Goal: Transaction & Acquisition: Purchase product/service

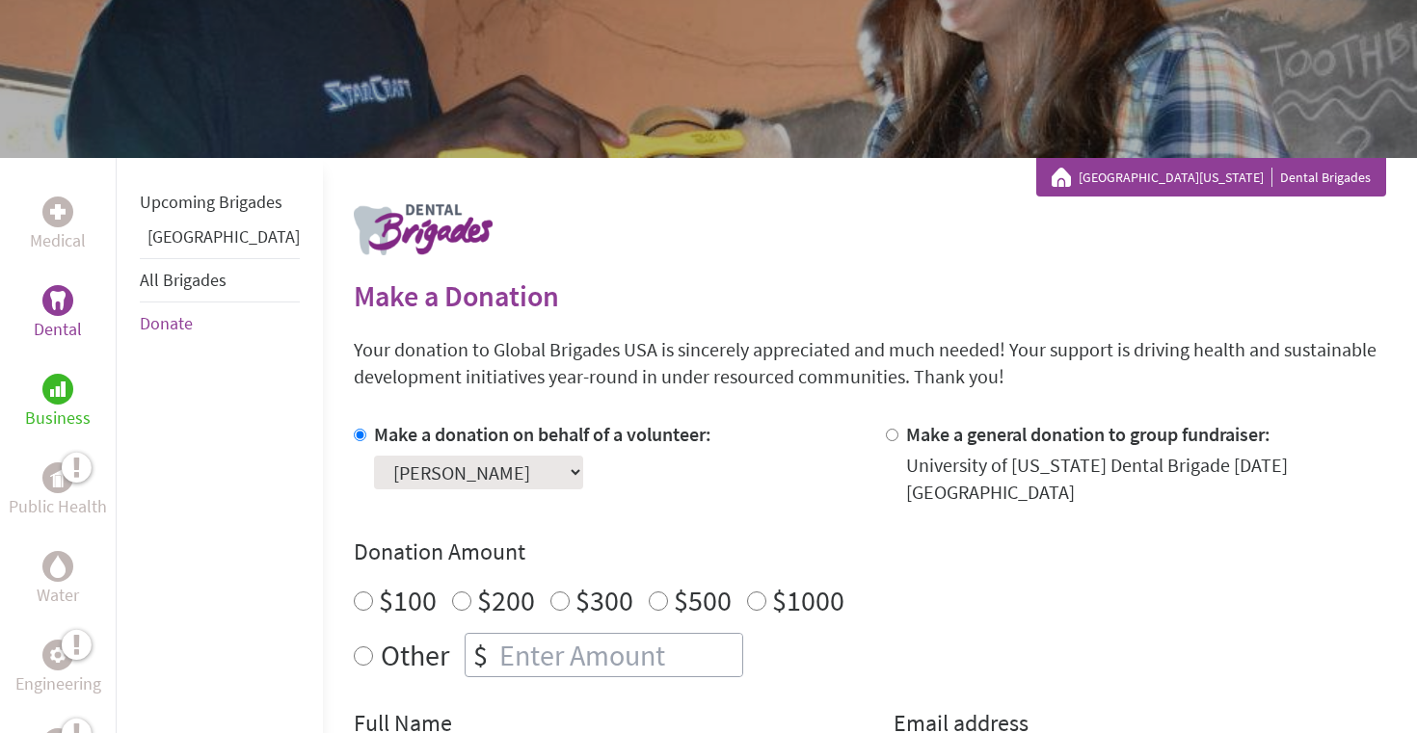
scroll to position [178, 0]
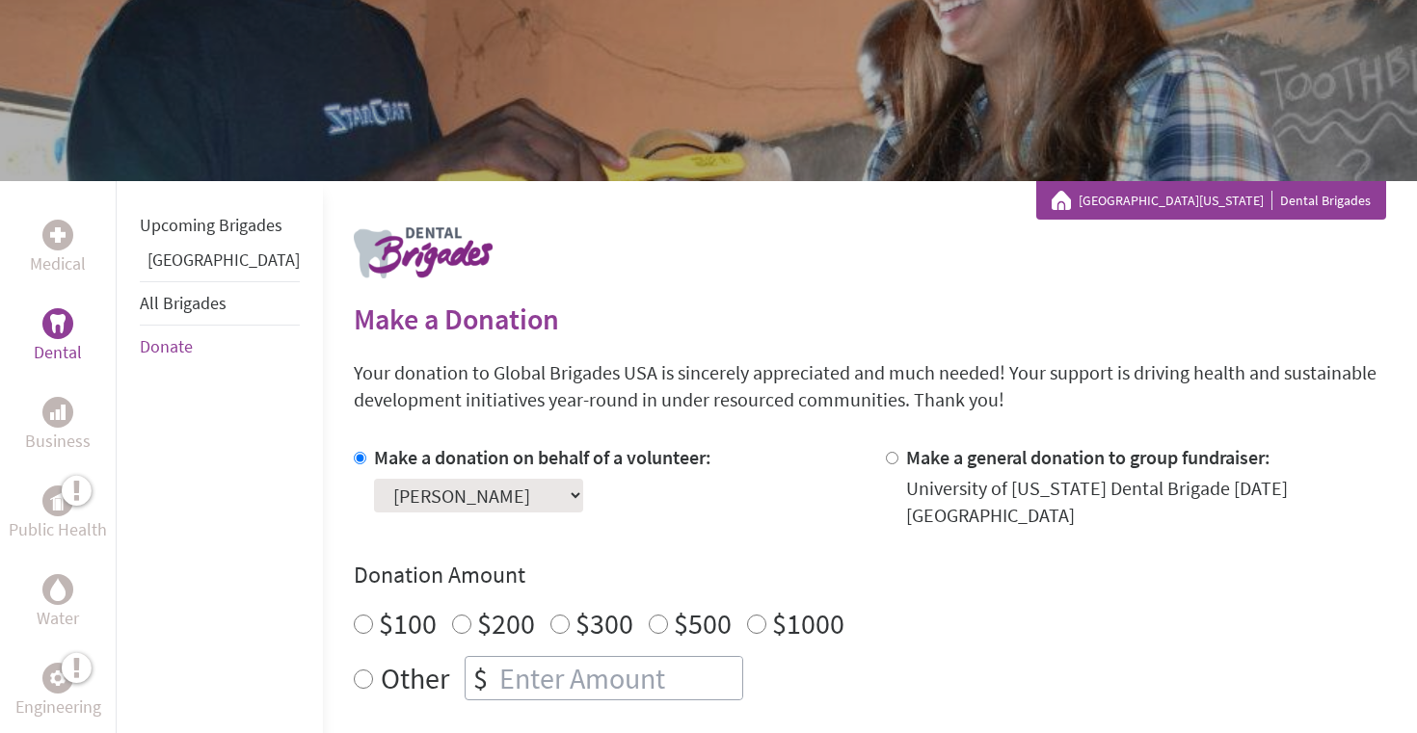
click at [425, 502] on select "Select a volunteer... [PERSON_NAME] [PERSON_NAME] [PERSON_NAME] [PERSON_NAME] […" at bounding box center [478, 496] width 209 height 34
click at [374, 479] on select "Select a volunteer... [PERSON_NAME] [PERSON_NAME] [PERSON_NAME] [PERSON_NAME] […" at bounding box center [478, 496] width 209 height 34
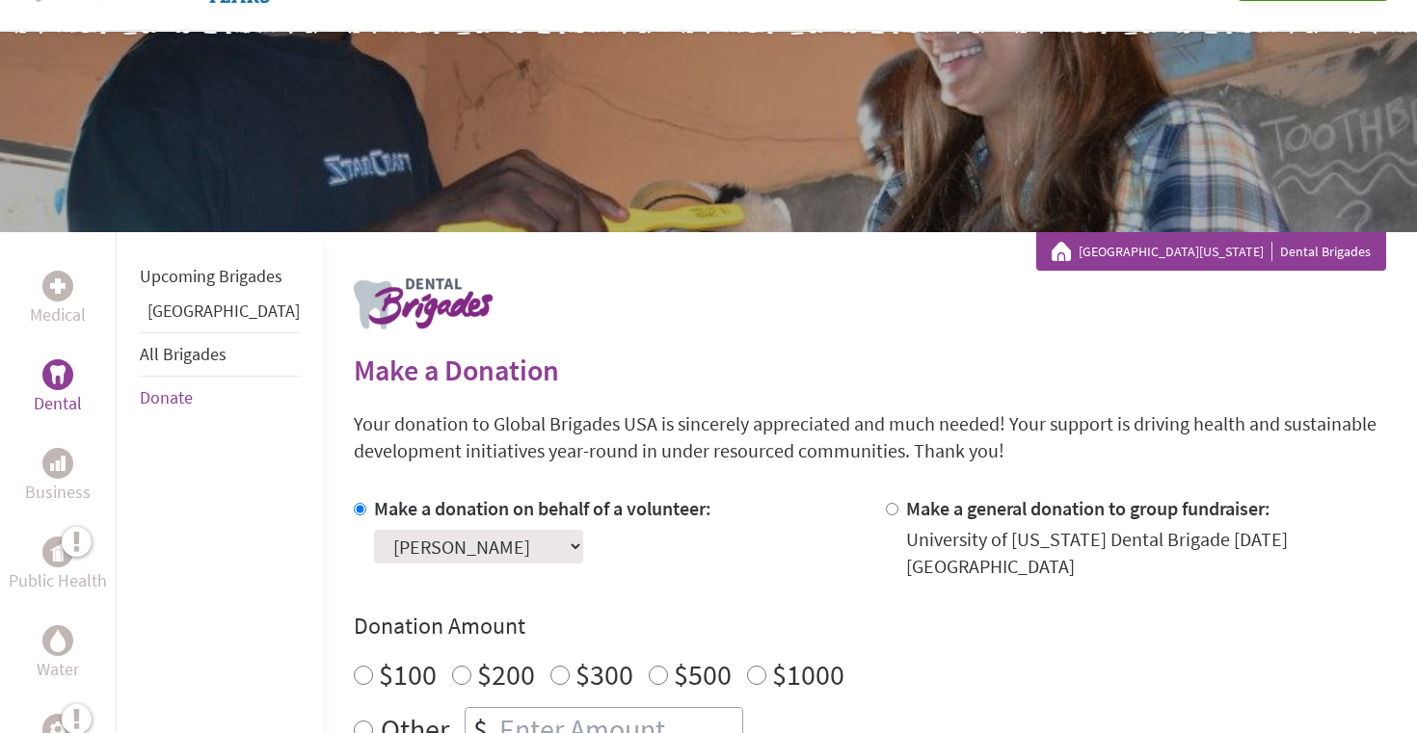
scroll to position [396, 0]
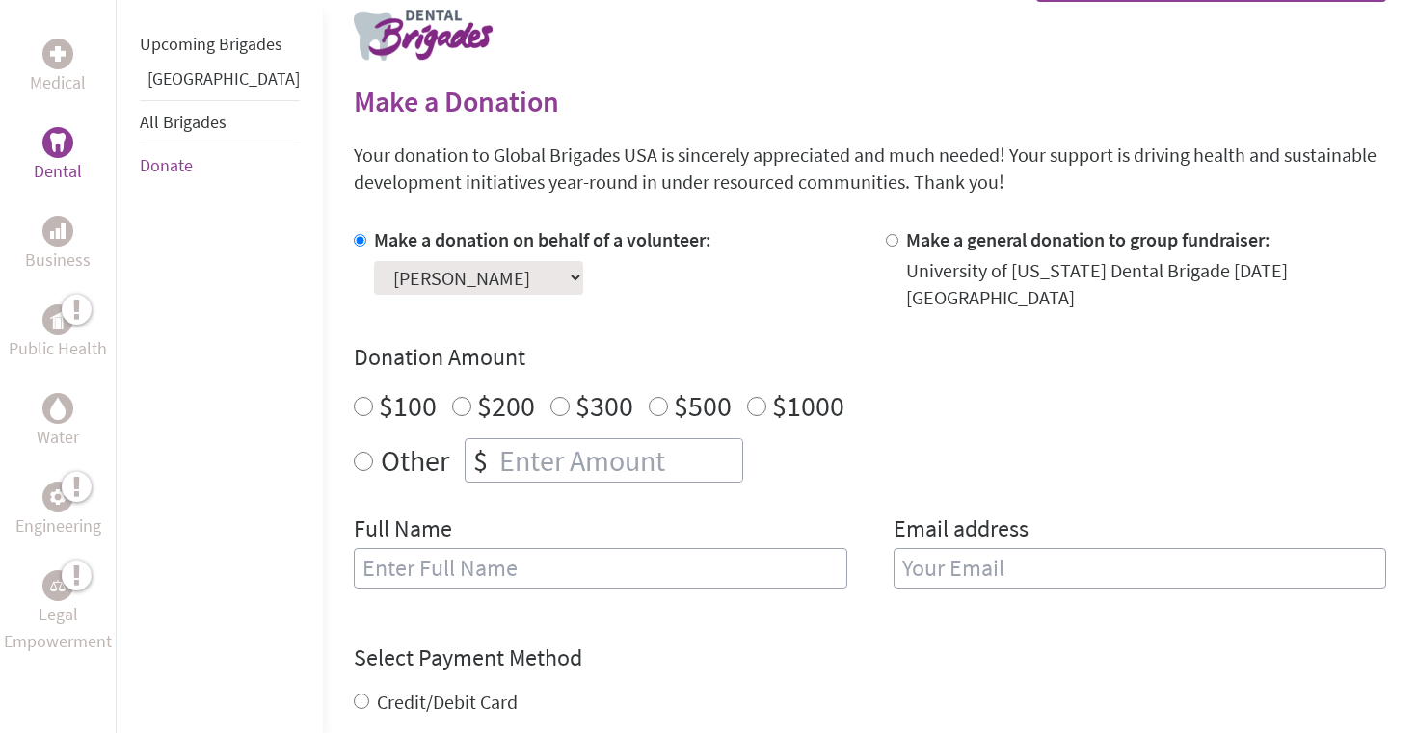
click at [354, 452] on input "Other" at bounding box center [363, 461] width 19 height 19
radio input "true"
click at [495, 454] on input "number" at bounding box center [618, 460] width 247 height 42
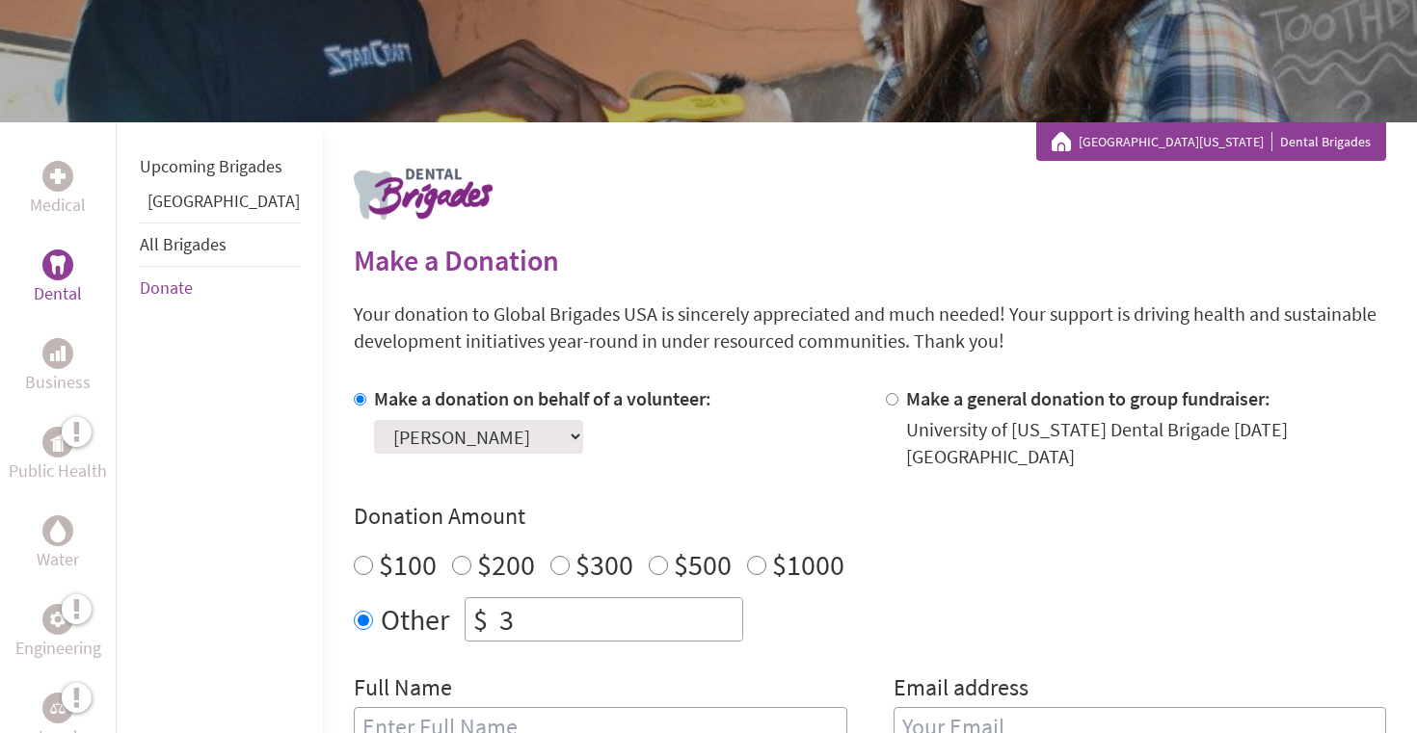
scroll to position [219, 0]
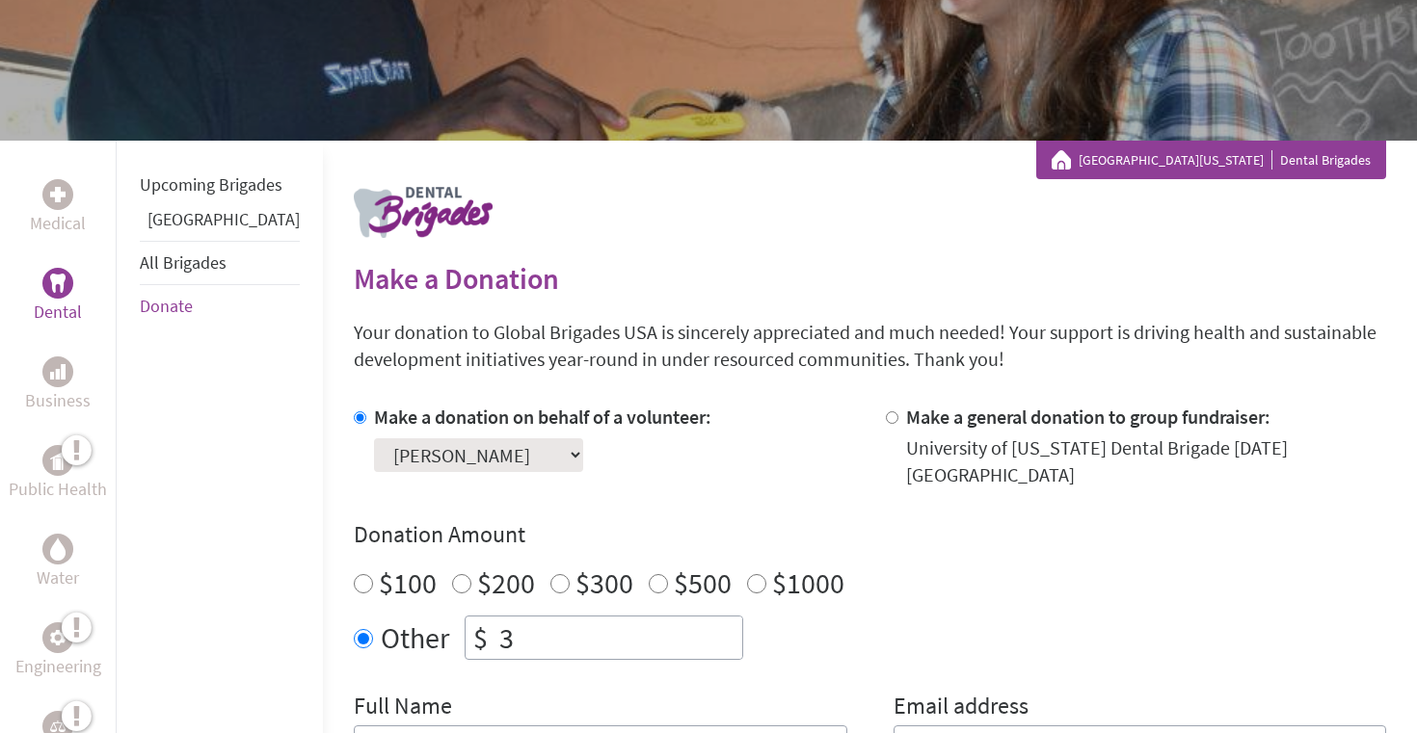
type input "3"
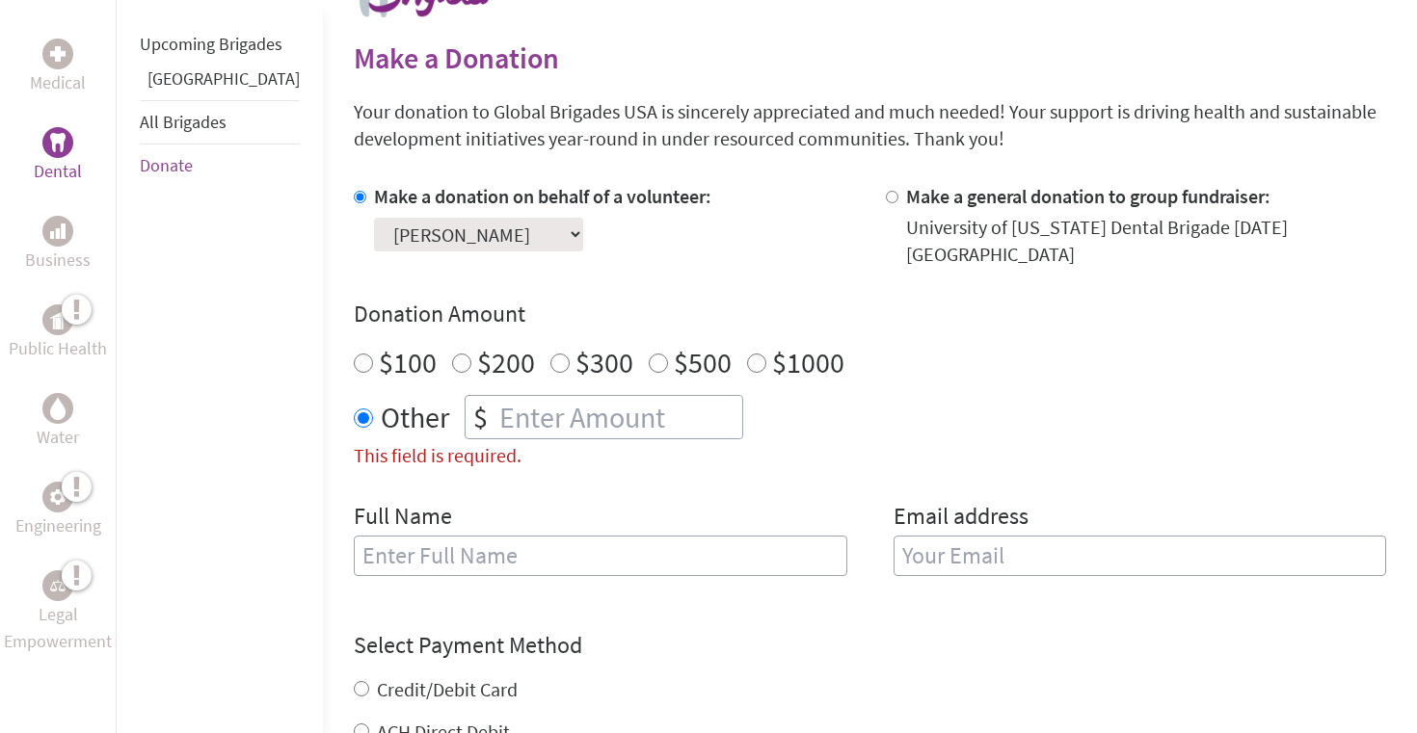
click at [394, 227] on select "Select a volunteer... [PERSON_NAME] [PERSON_NAME] [PERSON_NAME] [PERSON_NAME] […" at bounding box center [478, 235] width 209 height 34
click at [374, 218] on select "Select a volunteer... [PERSON_NAME] [PERSON_NAME] [PERSON_NAME] [PERSON_NAME] […" at bounding box center [478, 235] width 209 height 34
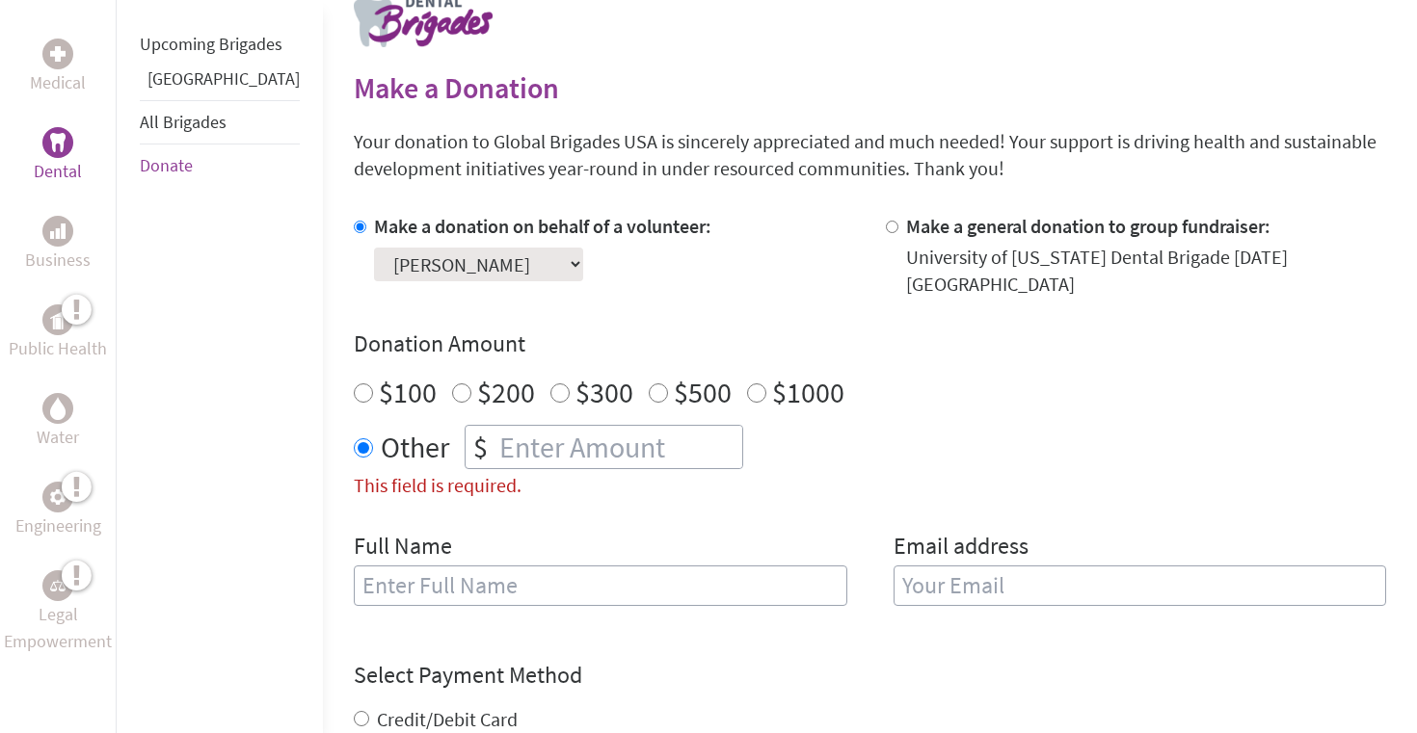
scroll to position [0, 0]
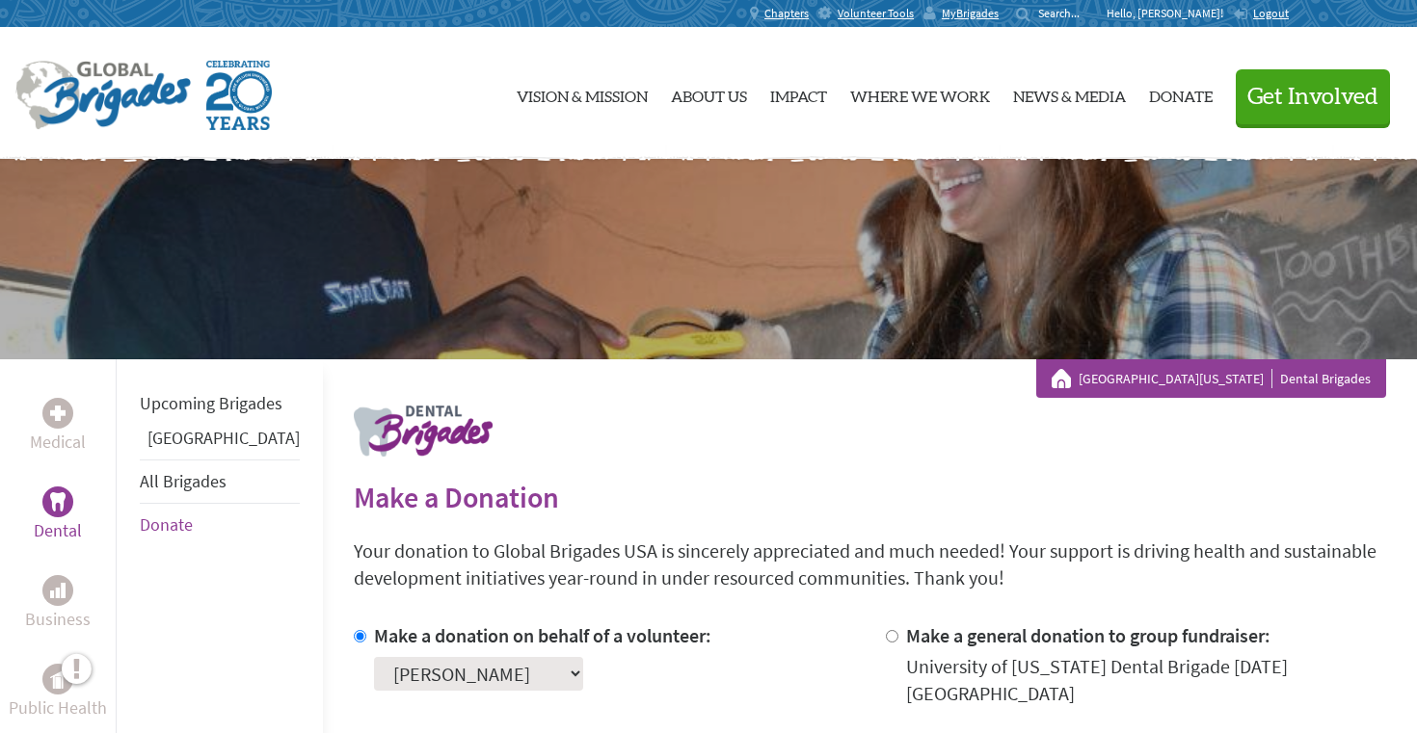
click at [1202, 19] on p "Hello, [PERSON_NAME]!" at bounding box center [1169, 13] width 126 height 15
click at [1272, 13] on span "Logout" at bounding box center [1271, 13] width 36 height 14
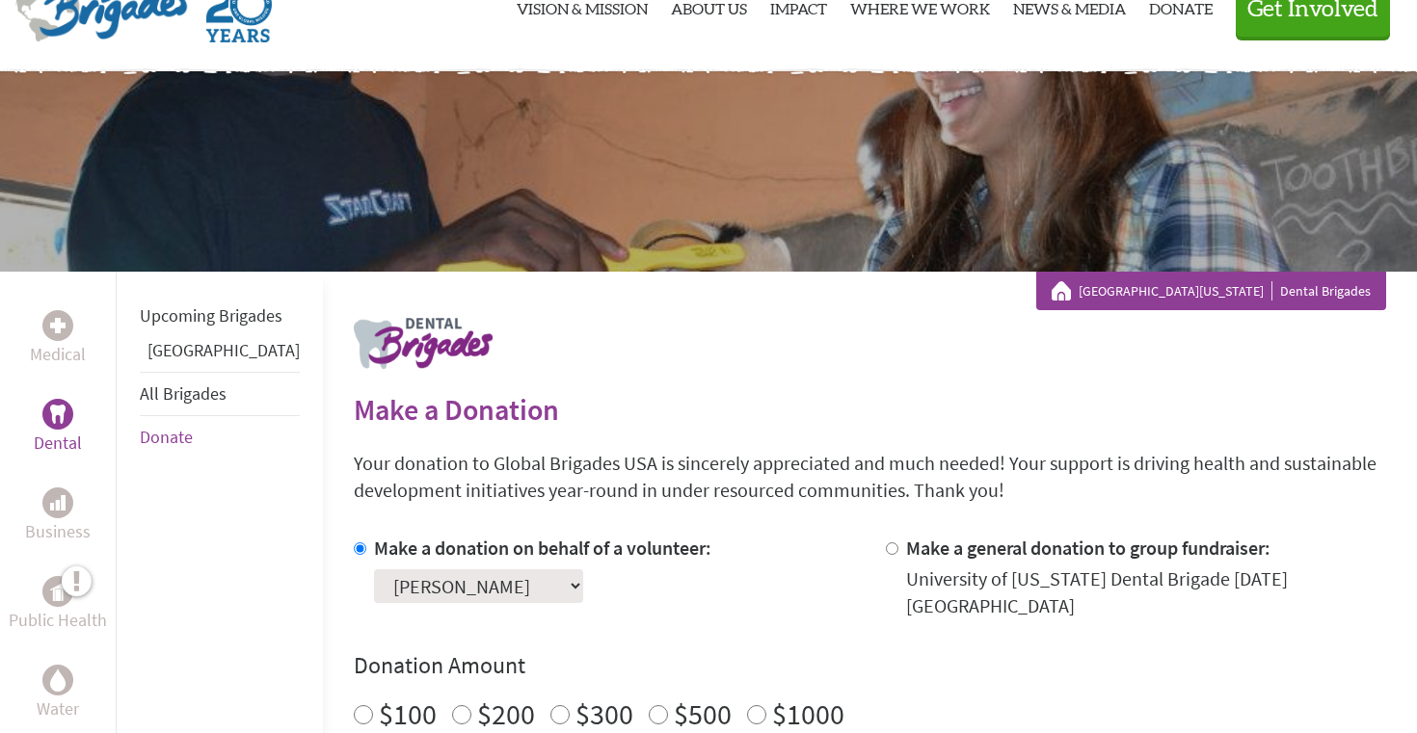
scroll to position [119, 0]
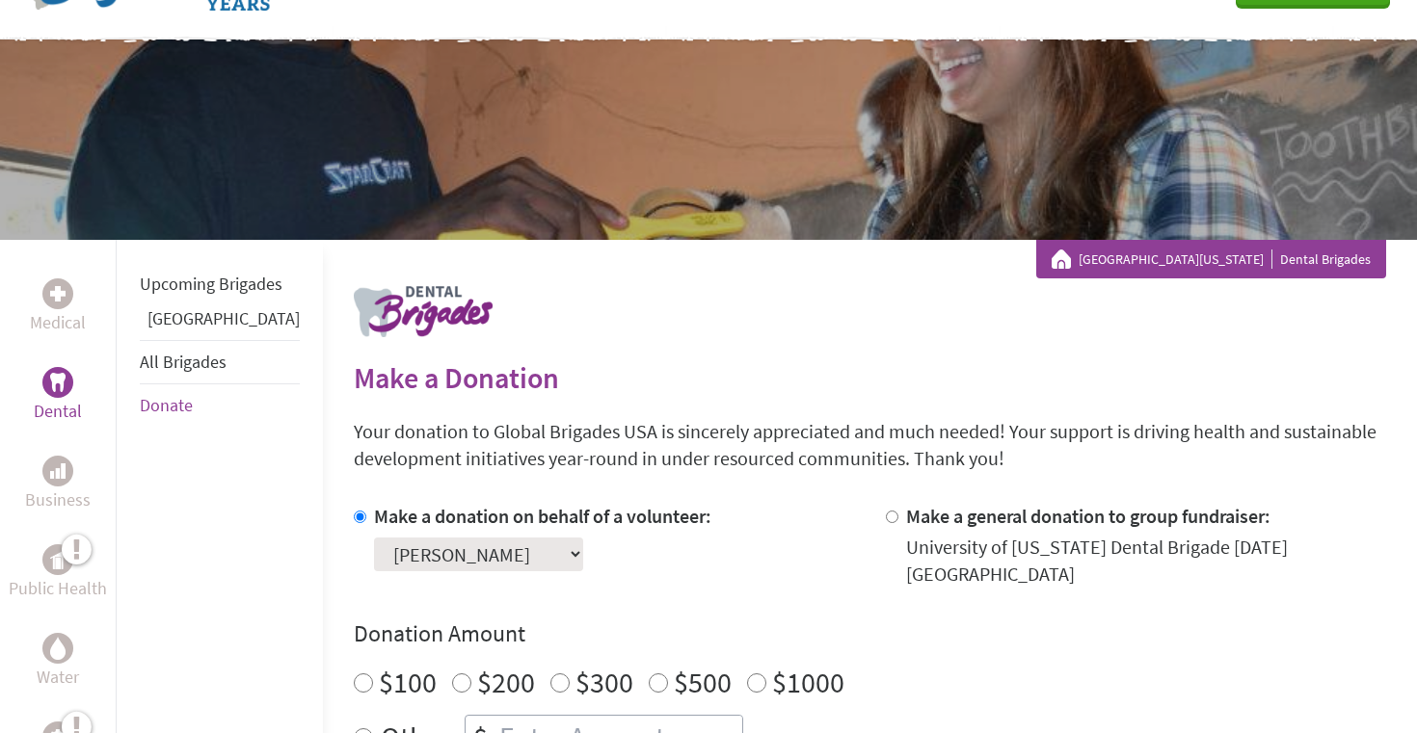
click at [69, 265] on div "Medical" at bounding box center [58, 307] width 108 height 89
click at [65, 302] on div at bounding box center [57, 293] width 31 height 31
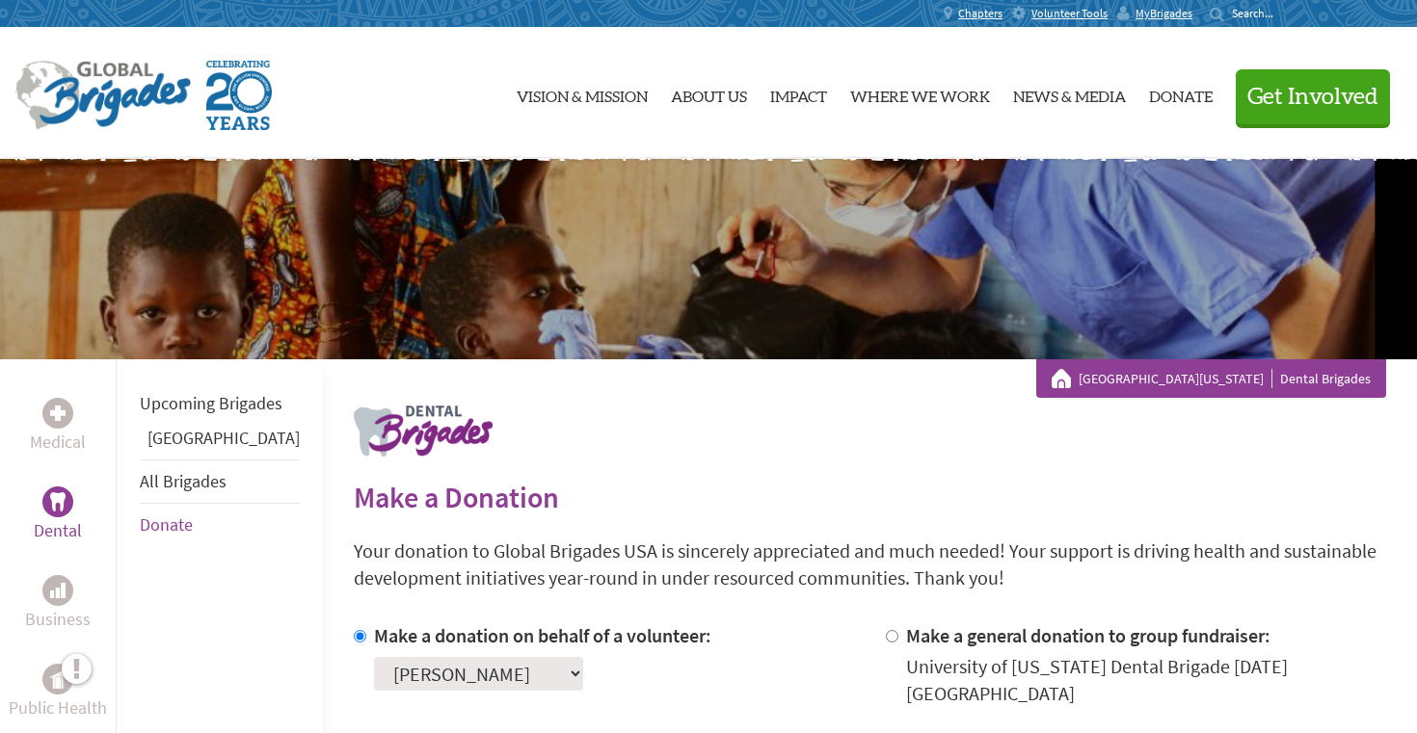
click at [1184, 379] on link "[GEOGRAPHIC_DATA][US_STATE]" at bounding box center [1175, 378] width 194 height 19
